Goal: Information Seeking & Learning: Learn about a topic

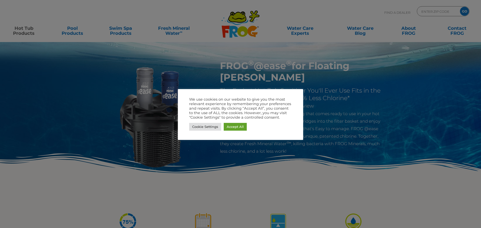
click at [228, 130] on link "Accept All" at bounding box center [235, 127] width 23 height 8
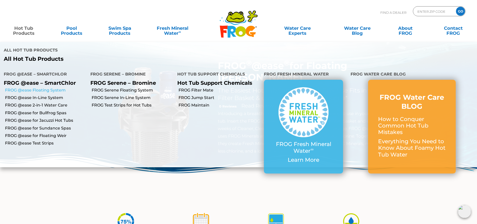
click at [42, 88] on link "FROG @ease Floating System" at bounding box center [46, 91] width 82 height 6
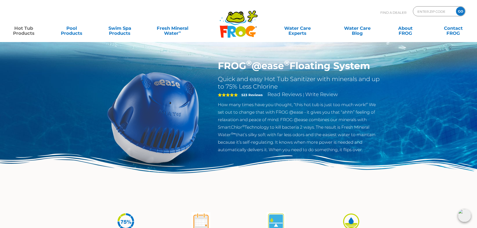
click at [23, 27] on link "Hot Tub Products" at bounding box center [23, 28] width 37 height 10
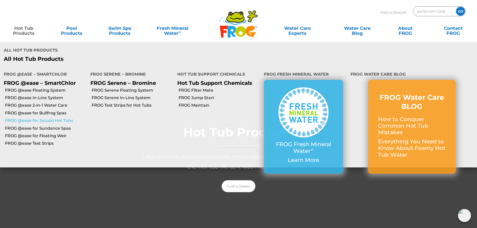
click at [66, 118] on link "FROG @ease for Jacuzzi Hot Tubs" at bounding box center [46, 121] width 82 height 6
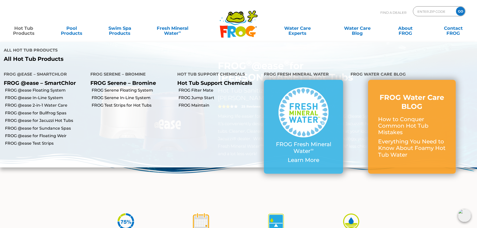
click at [37, 29] on link "Hot Tub Products" at bounding box center [23, 28] width 37 height 10
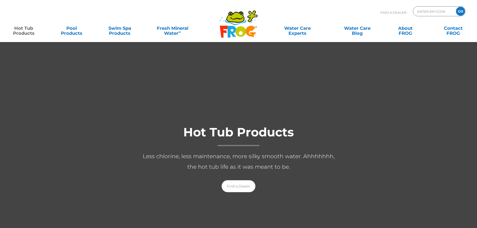
click at [25, 32] on link "Hot Tub Products" at bounding box center [23, 28] width 37 height 10
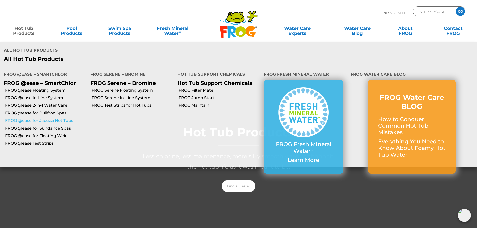
click at [58, 118] on link "FROG @ease for Jacuzzi Hot Tubs" at bounding box center [46, 121] width 82 height 6
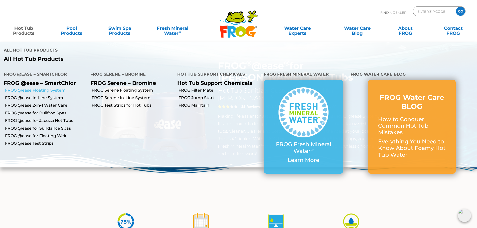
click at [57, 88] on link "FROG @ease Floating System" at bounding box center [46, 91] width 82 height 6
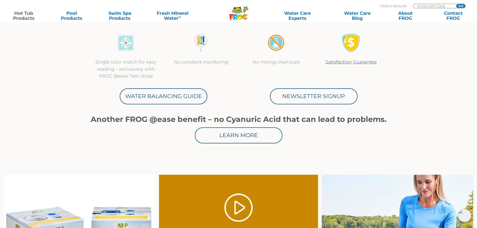
scroll to position [200, 0]
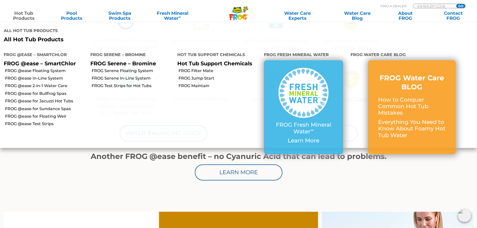
click at [10, 19] on link "Hot Tub Products" at bounding box center [23, 16] width 37 height 10
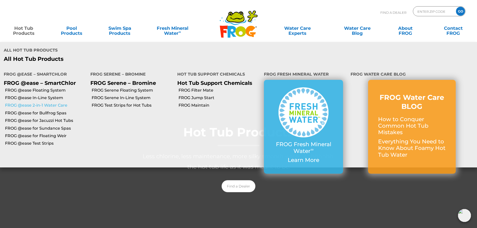
click at [48, 103] on link "FROG @ease 2-in-1 Water Care" at bounding box center [46, 106] width 82 height 6
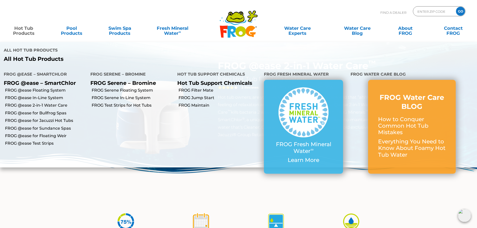
click at [34, 30] on link "Hot Tub Products" at bounding box center [23, 28] width 37 height 10
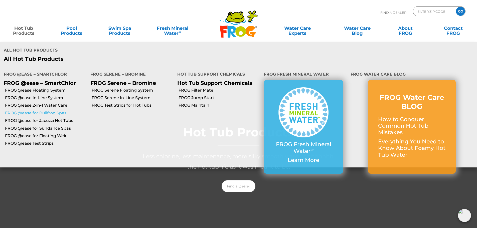
click at [41, 110] on link "FROG @ease for Bullfrog Spas" at bounding box center [46, 113] width 82 height 6
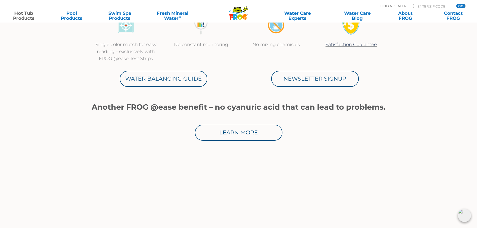
scroll to position [225, 0]
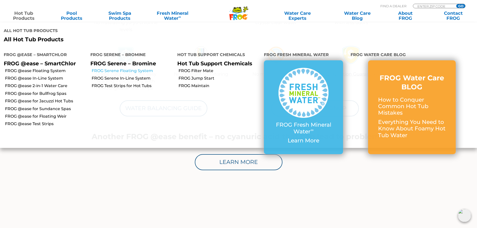
click at [139, 68] on link "FROG Serene Floating System" at bounding box center [133, 71] width 82 height 6
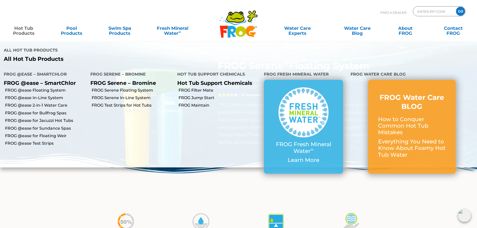
click at [13, 28] on link "Hot Tub Products" at bounding box center [23, 28] width 37 height 10
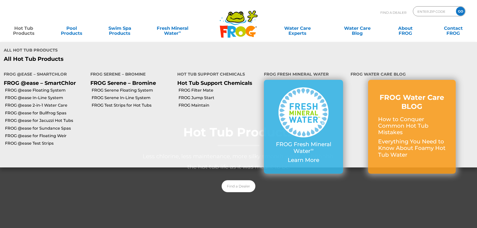
click at [24, 31] on link "Hot Tub Products" at bounding box center [23, 28] width 37 height 10
click at [31, 88] on link "FROG @ease Floating System" at bounding box center [46, 91] width 82 height 6
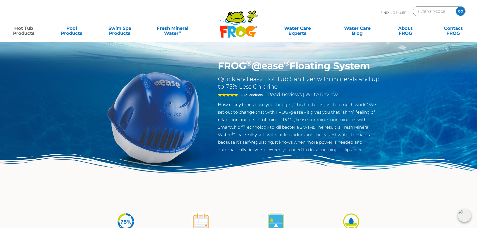
click at [26, 138] on div "FROG ® @ease ® Floating System Quick and easy Hot Tub Sanitizer with minerals a…" at bounding box center [238, 103] width 477 height 206
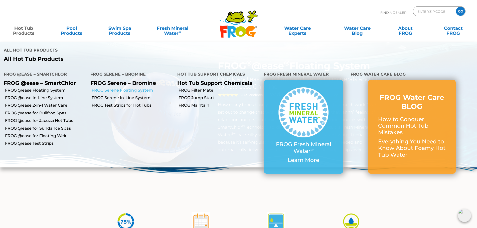
click at [102, 88] on link "FROG Serene Floating System" at bounding box center [133, 91] width 82 height 6
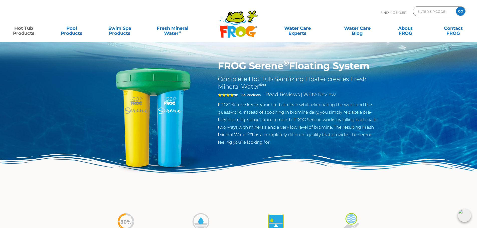
drag, startPoint x: 371, startPoint y: 66, endPoint x: 212, endPoint y: 76, distance: 160.0
click at [212, 76] on div "FROG Serene ® Floating System Complete Hot Tub Sanitizing Floater creates Fresh…" at bounding box center [238, 126] width 293 height 133
copy div "FROG Serene ® Floating System"
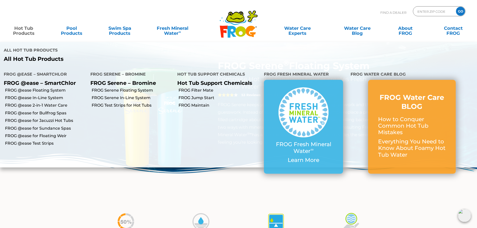
click at [136, 80] on p "FROG Serene – Bromine" at bounding box center [129, 83] width 79 height 6
drag, startPoint x: 136, startPoint y: 62, endPoint x: 100, endPoint y: 60, distance: 36.4
click at [97, 66] on li "FROG Serene – Bromine FROG Serene – Bromine" at bounding box center [130, 76] width 87 height 20
